Goal: Use online tool/utility: Utilize a website feature to perform a specific function

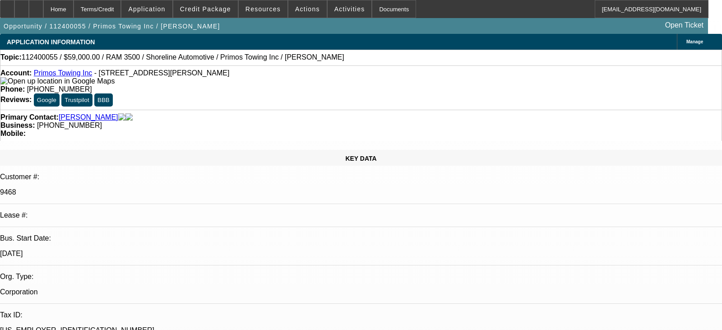
select select "0"
select select "2"
select select "0.1"
select select "4"
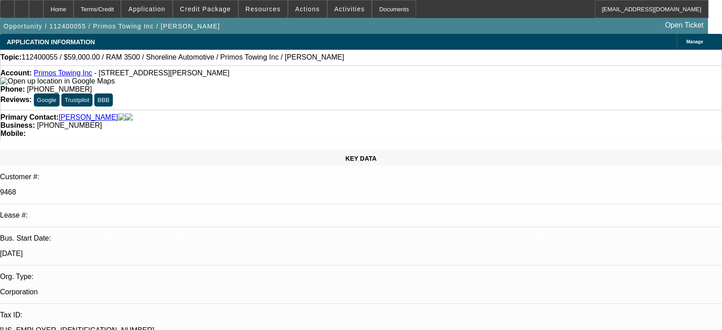
select select "2"
select select "0.1"
select select "4"
select select "0"
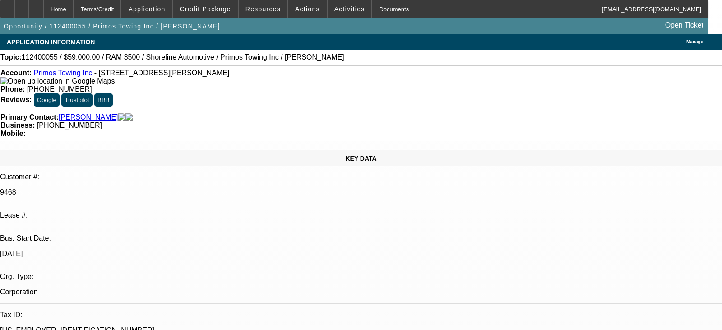
select select "0"
select select "0.1"
select select "4"
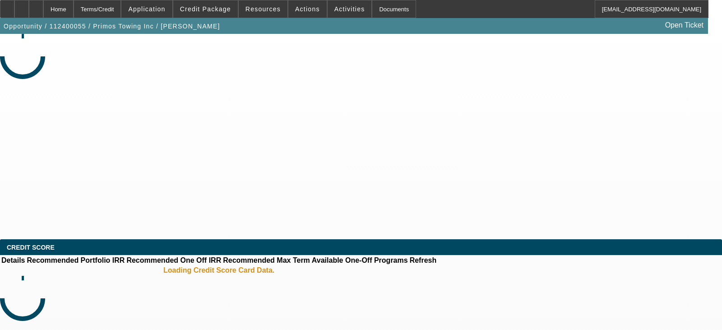
select select "0"
select select "2"
select select "0.1"
select select "2"
select select "0.1"
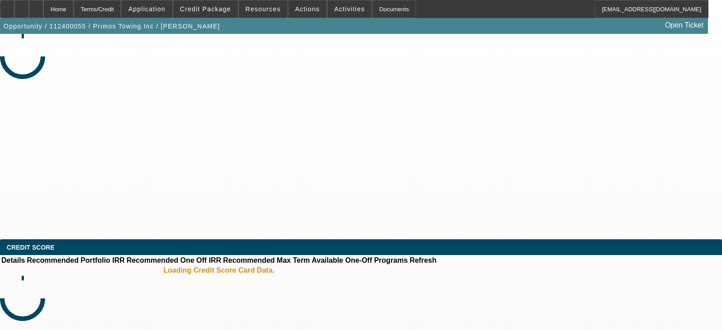
select select "0"
select select "0.1"
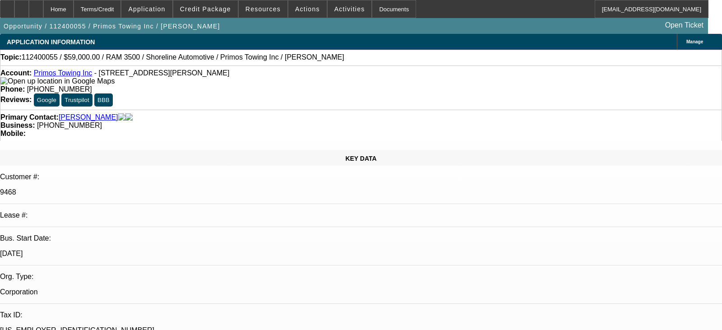
select select "1"
select select "2"
select select "4"
select select "1"
select select "2"
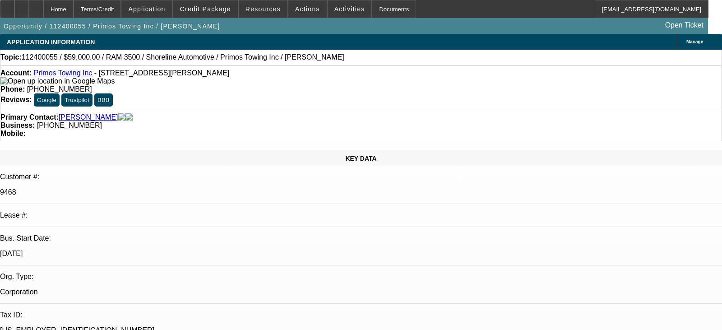
select select "4"
select select "1"
select select "4"
